Goal: Transaction & Acquisition: Purchase product/service

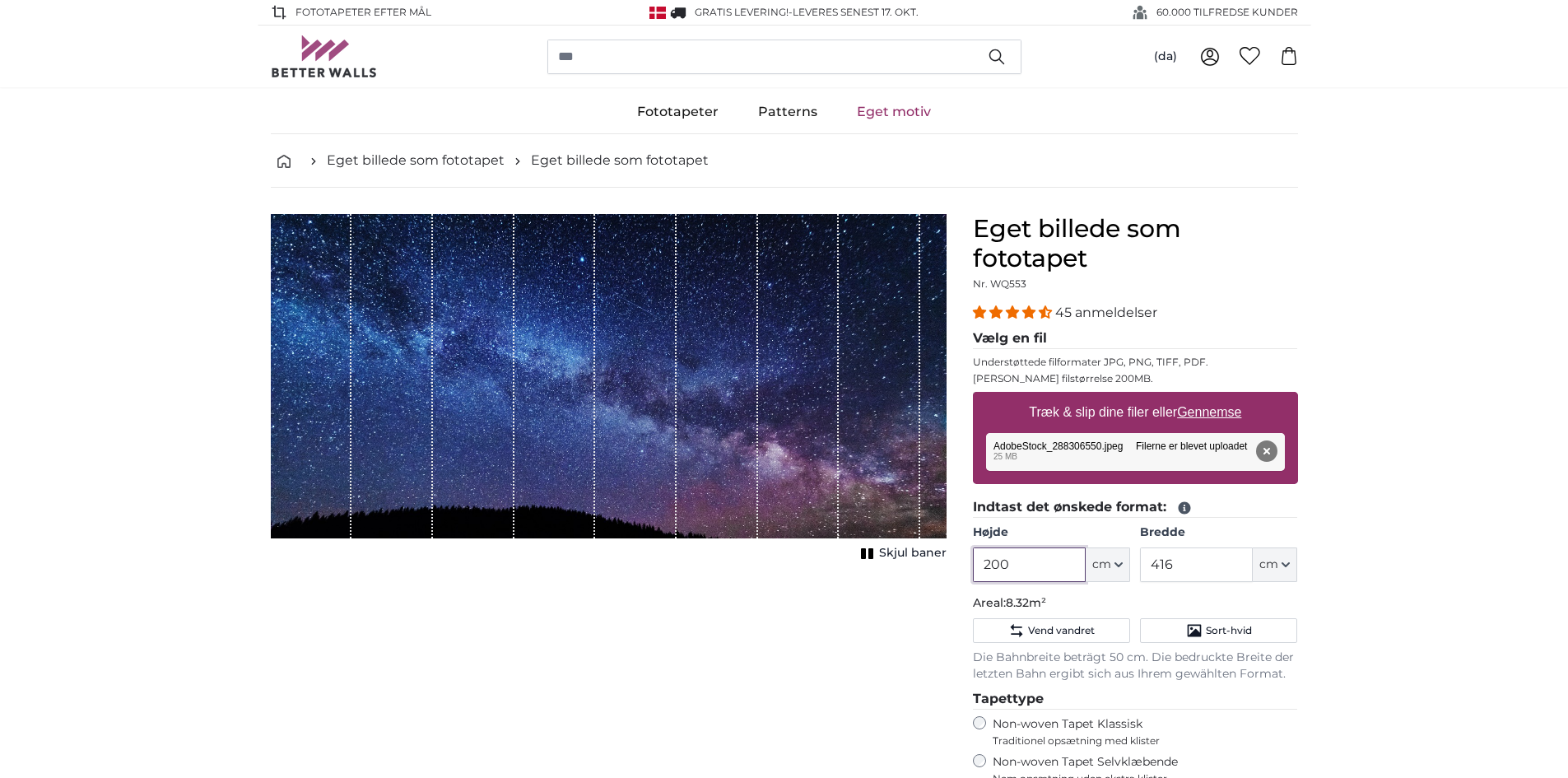
drag, startPoint x: 1019, startPoint y: 564, endPoint x: 976, endPoint y: 567, distance: 43.1
click at [976, 567] on input "200" at bounding box center [1029, 564] width 112 height 34
type input "220"
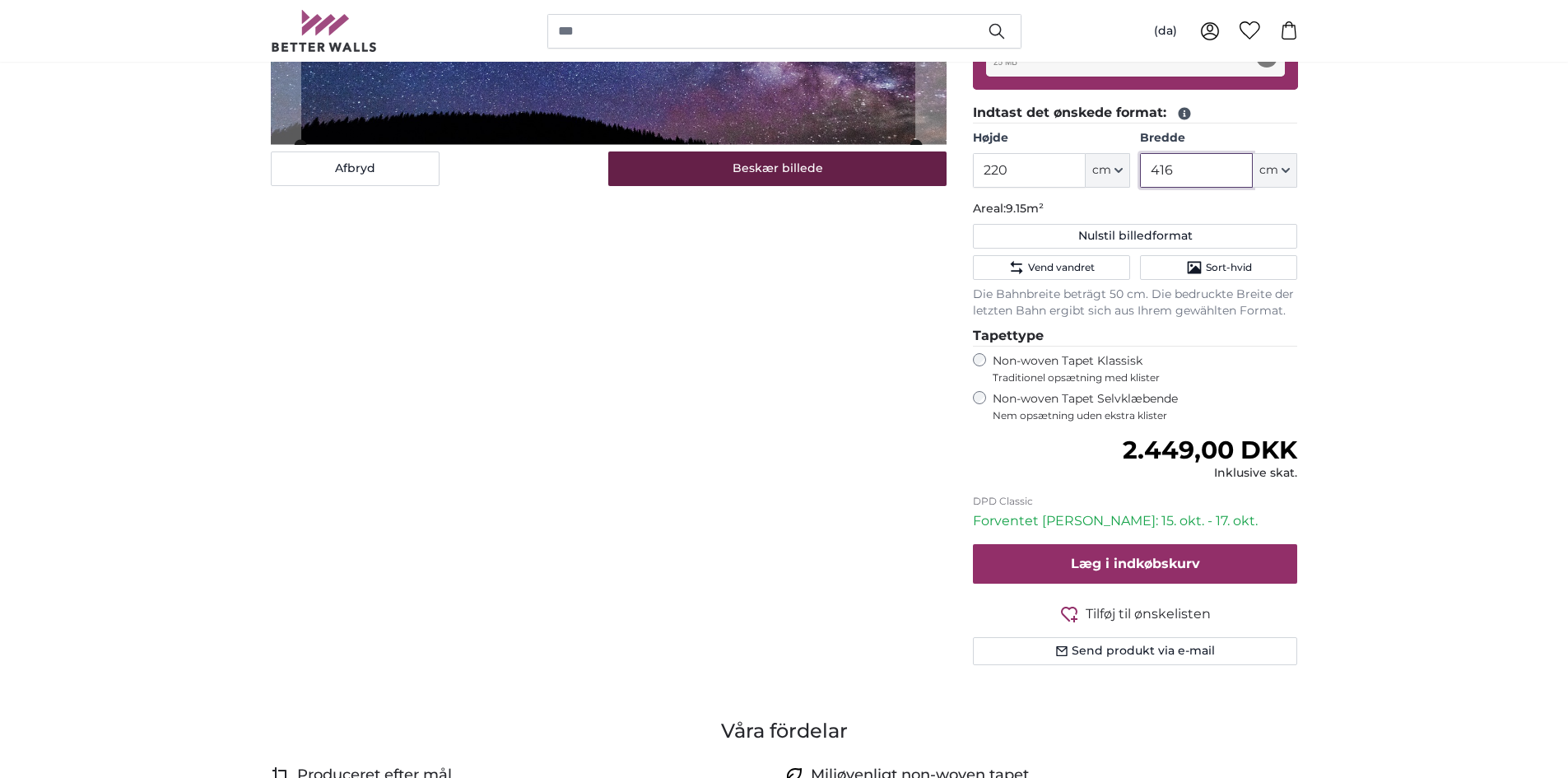
scroll to position [247, 0]
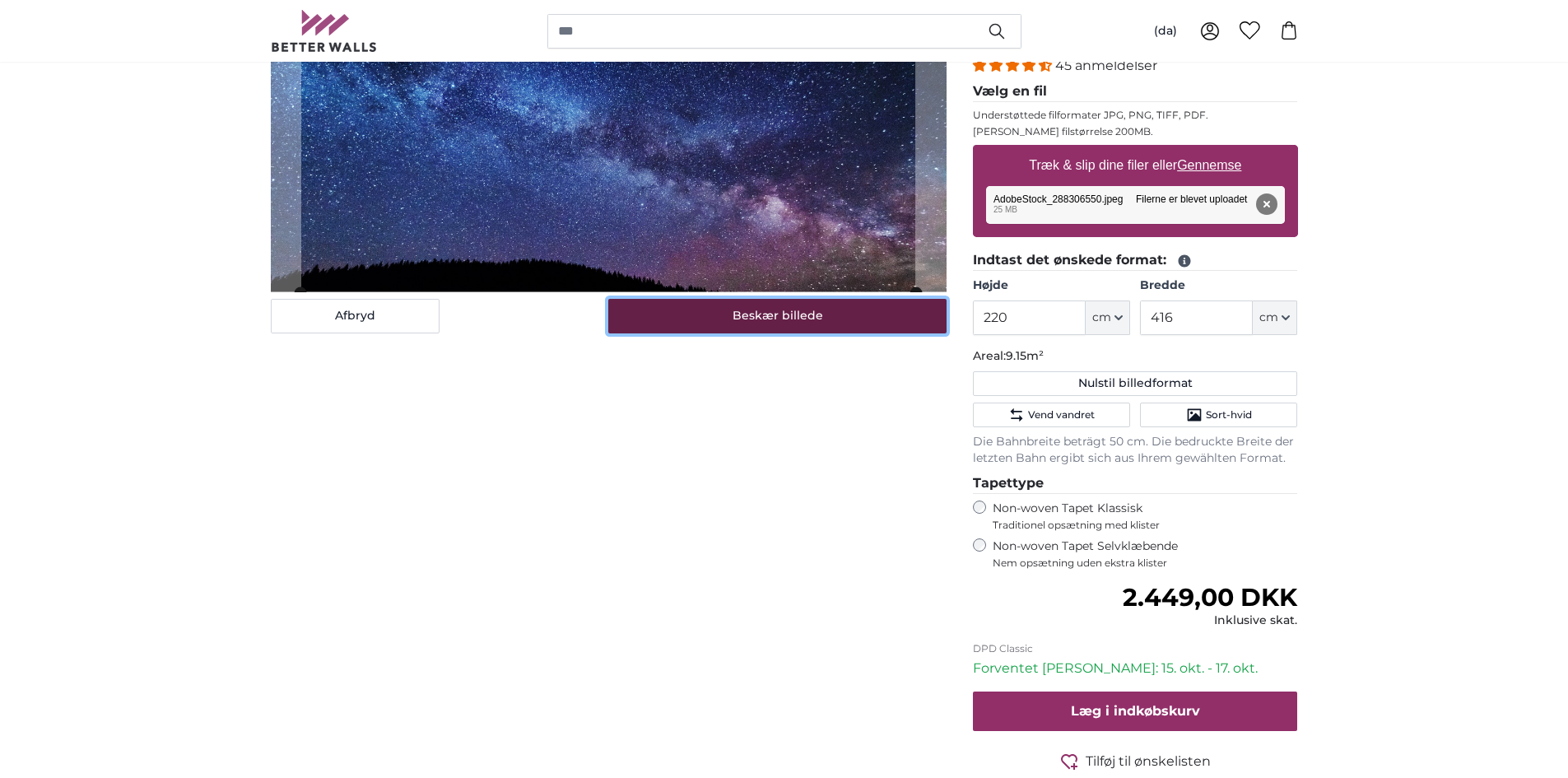
click at [788, 313] on button "Beskær billede" at bounding box center [777, 316] width 338 height 34
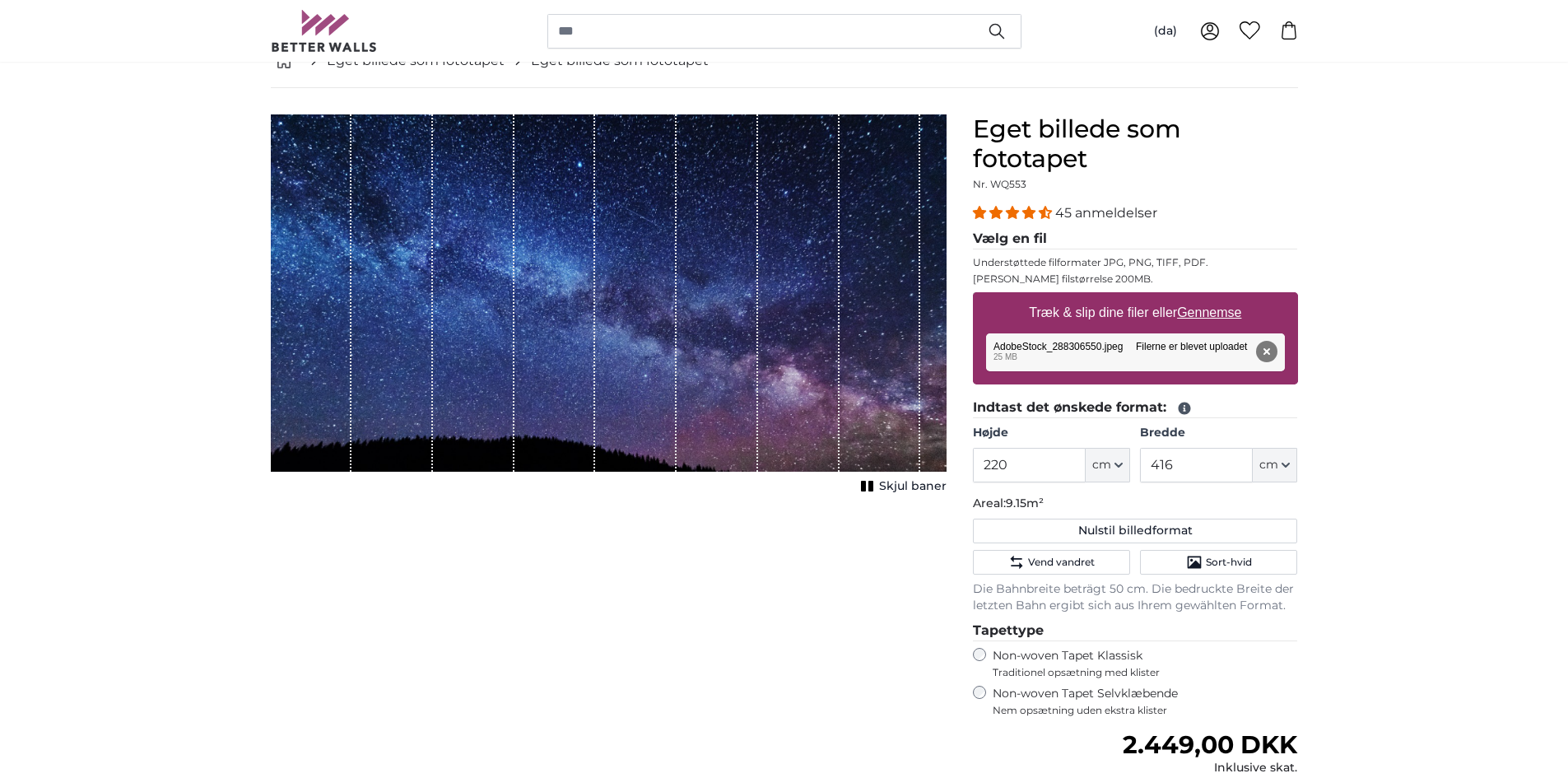
scroll to position [82, 0]
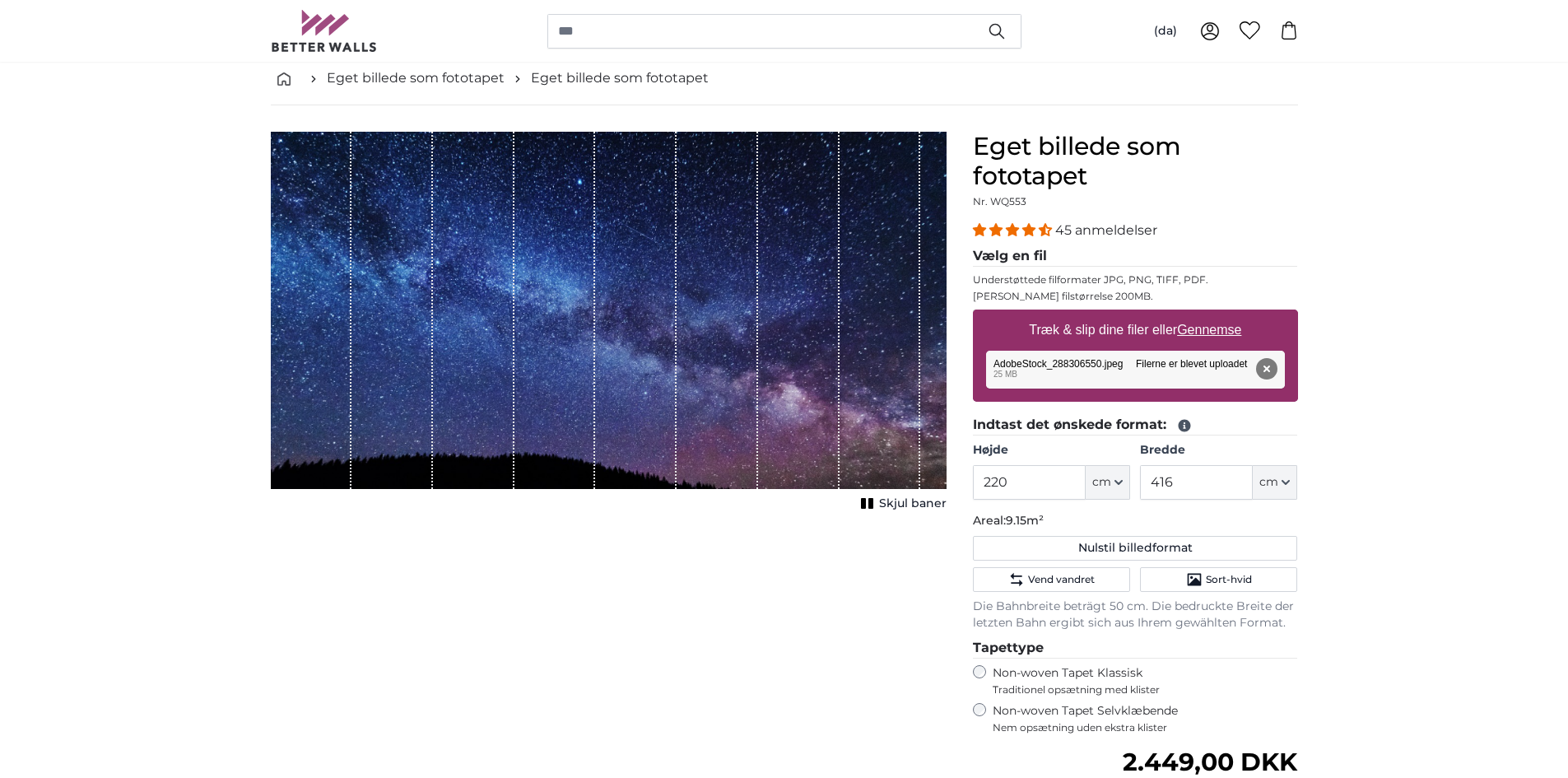
drag, startPoint x: 635, startPoint y: 316, endPoint x: 646, endPoint y: 271, distance: 46.3
click at [646, 271] on div "1 of 1" at bounding box center [636, 310] width 82 height 357
click at [905, 505] on span "Skjul baner" at bounding box center [913, 504] width 68 height 16
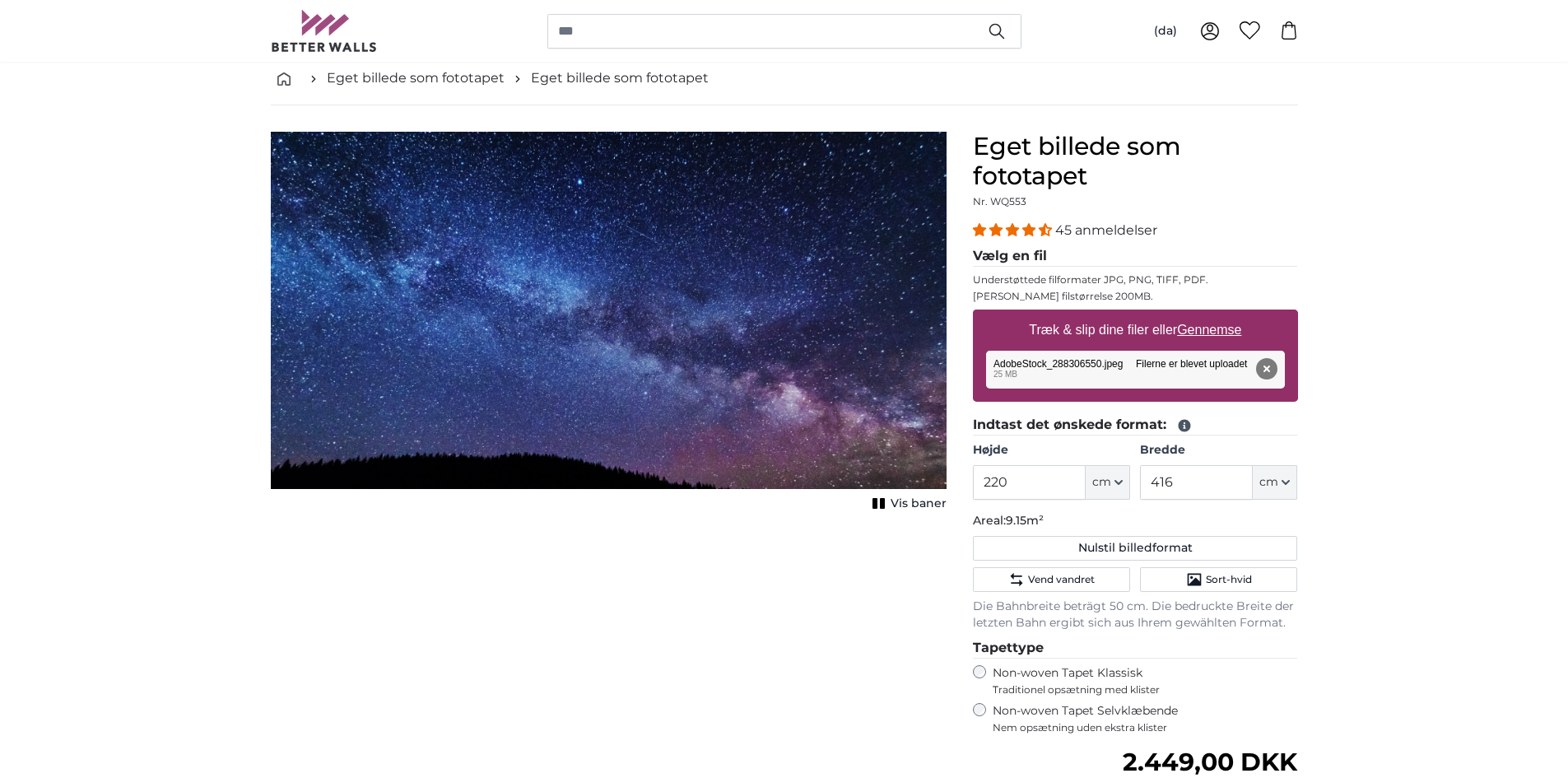
click at [904, 505] on span "Vis baner" at bounding box center [919, 504] width 56 height 16
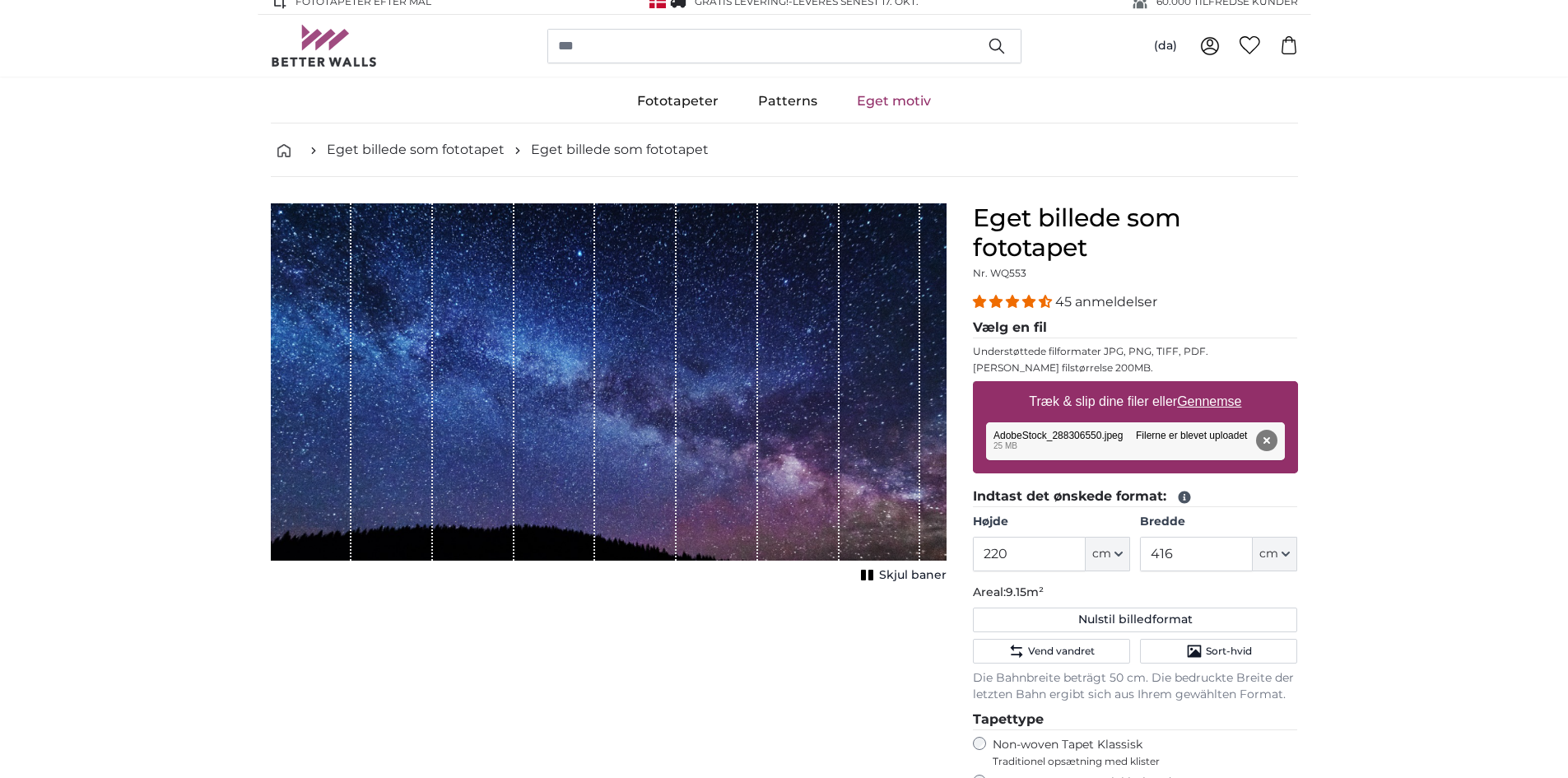
scroll to position [0, 0]
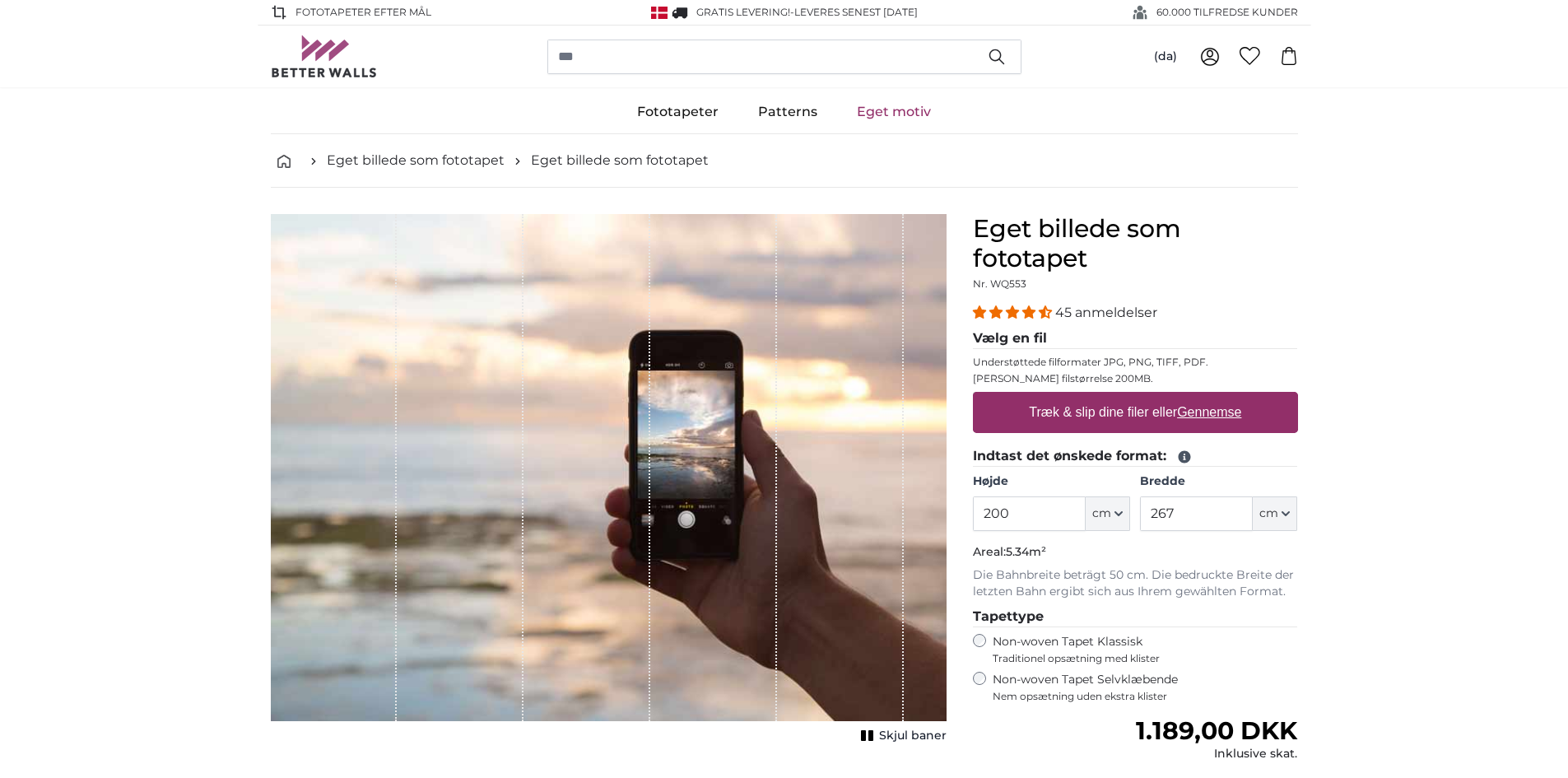
click at [1188, 412] on u "Gennemse" at bounding box center [1208, 411] width 64 height 14
click at [1188, 397] on input "Træk & slip dine filer eller Gennemse" at bounding box center [1135, 394] width 325 height 5
type input "**********"
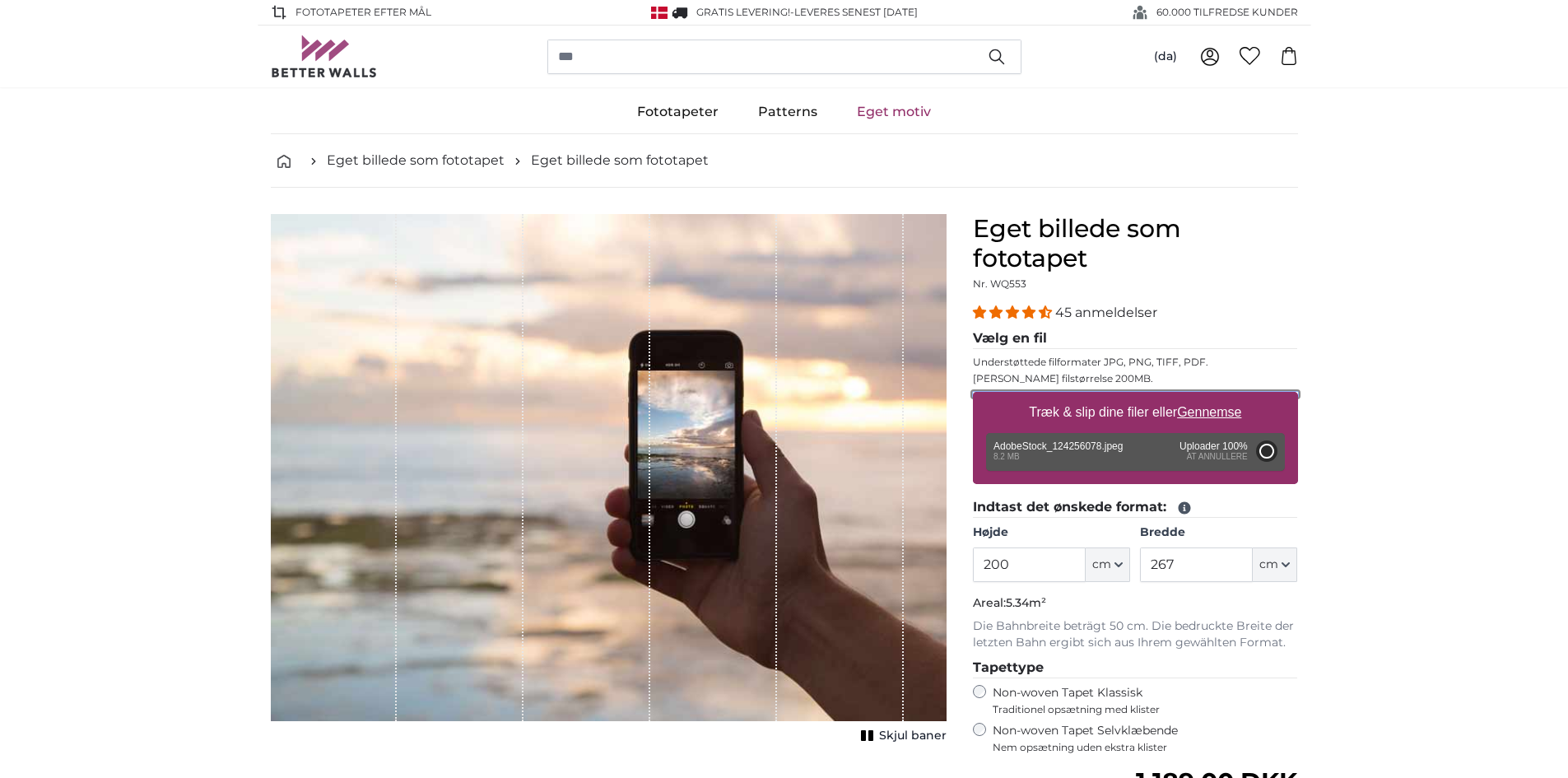
type input "246"
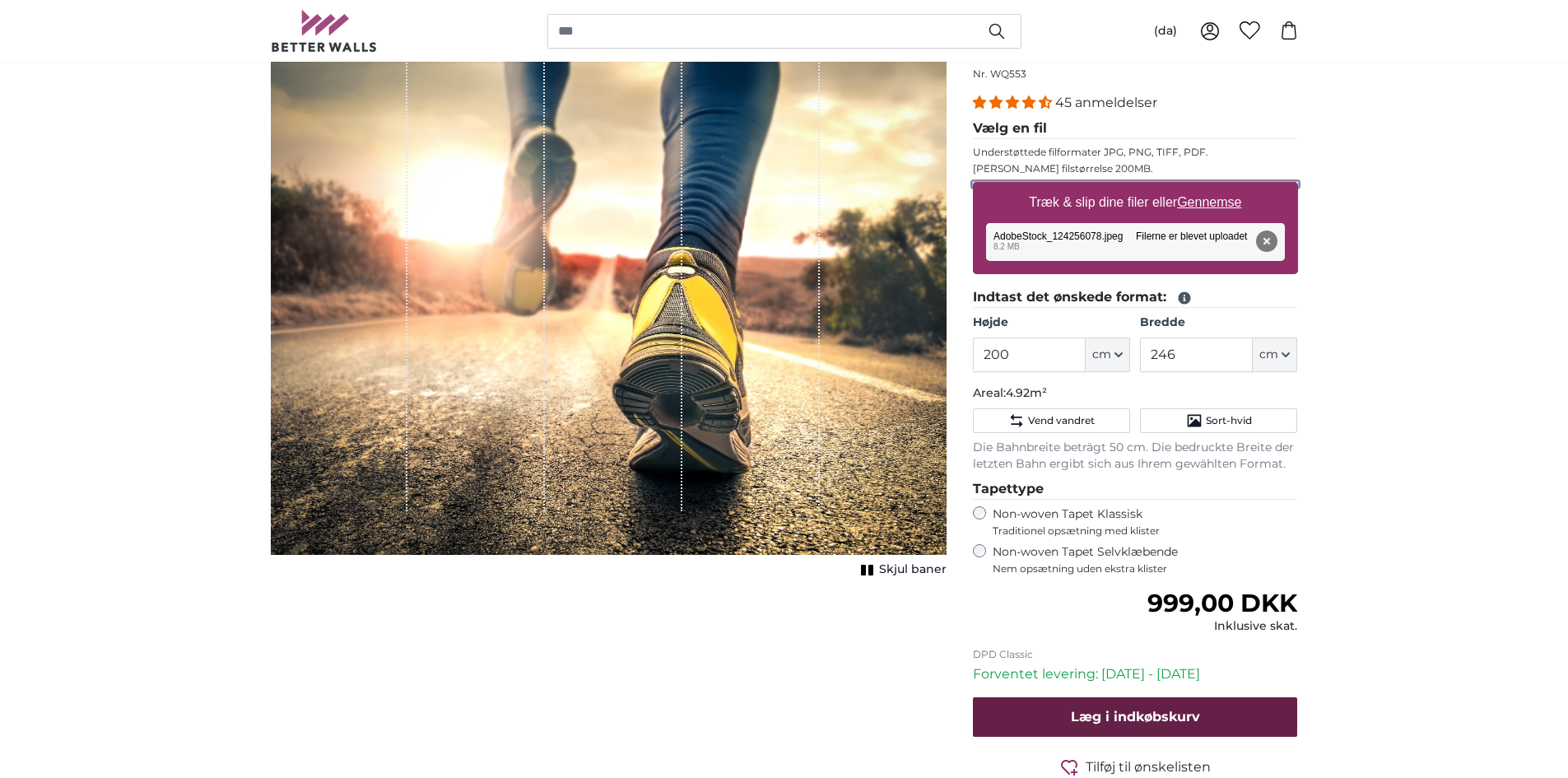
scroll to position [247, 0]
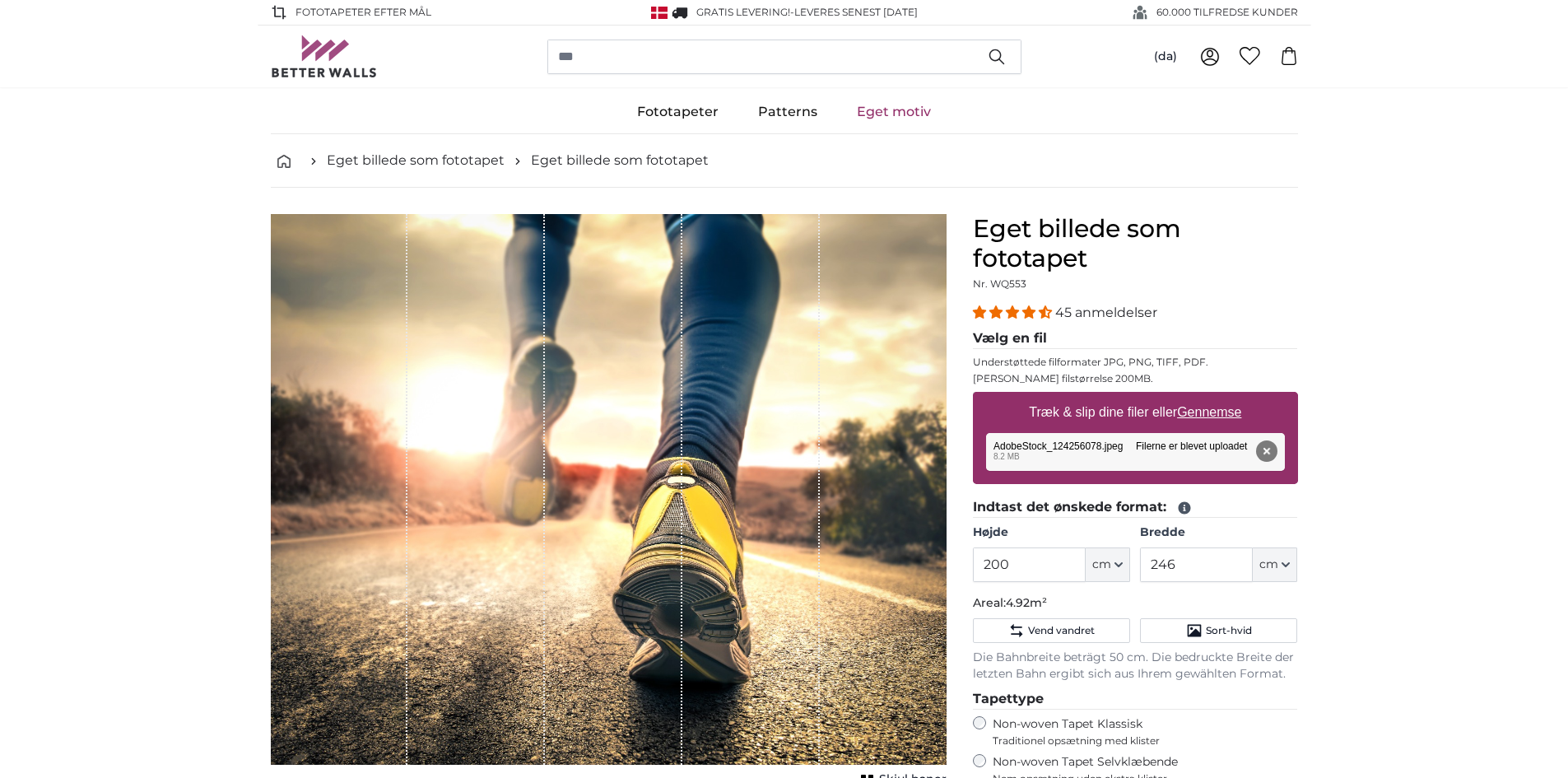
click at [320, 56] on img at bounding box center [324, 56] width 107 height 42
